Goal: Information Seeking & Learning: Learn about a topic

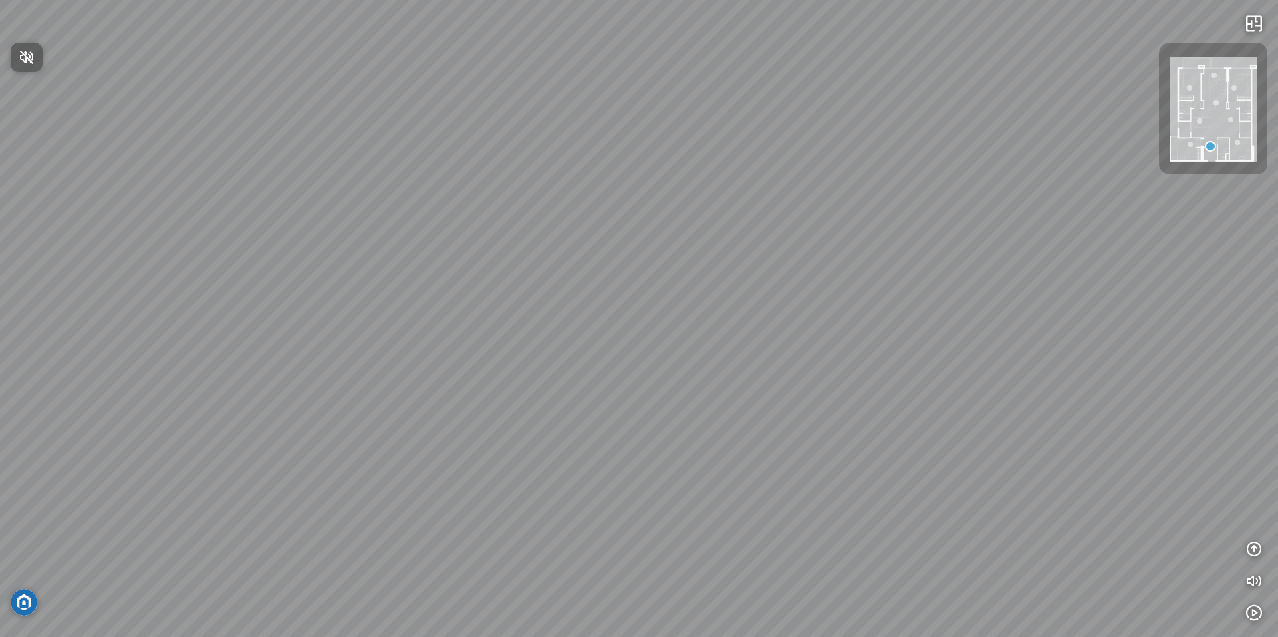
drag, startPoint x: 597, startPoint y: 370, endPoint x: 480, endPoint y: 351, distance: 118.4
click at [480, 351] on div at bounding box center [639, 318] width 1278 height 637
drag, startPoint x: 602, startPoint y: 342, endPoint x: 546, endPoint y: 307, distance: 66.0
click at [546, 308] on div at bounding box center [639, 318] width 1278 height 637
click at [652, 436] on div at bounding box center [639, 318] width 1278 height 637
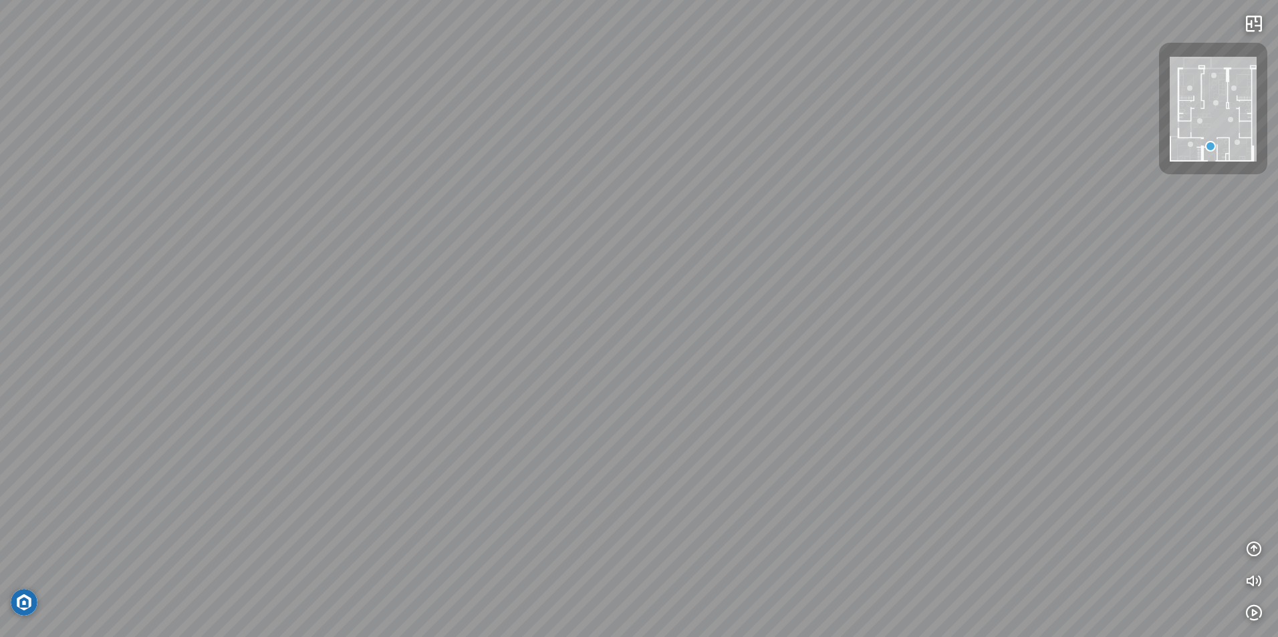
click at [291, 462] on div at bounding box center [639, 318] width 1278 height 637
click at [293, 457] on div at bounding box center [639, 318] width 1278 height 637
drag, startPoint x: 746, startPoint y: 328, endPoint x: 152, endPoint y: 291, distance: 595.9
click at [152, 291] on div at bounding box center [639, 318] width 1278 height 637
drag, startPoint x: 700, startPoint y: 366, endPoint x: 640, endPoint y: 400, distance: 68.9
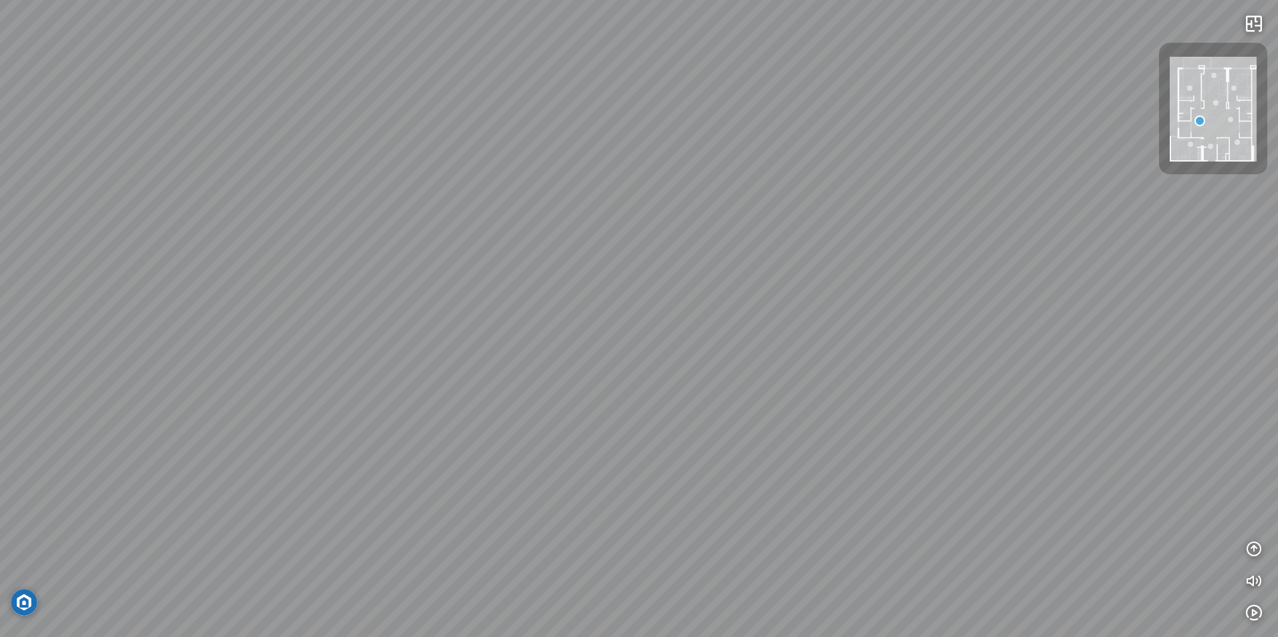
click at [639, 400] on div at bounding box center [639, 318] width 1278 height 637
